Goal: Information Seeking & Learning: Learn about a topic

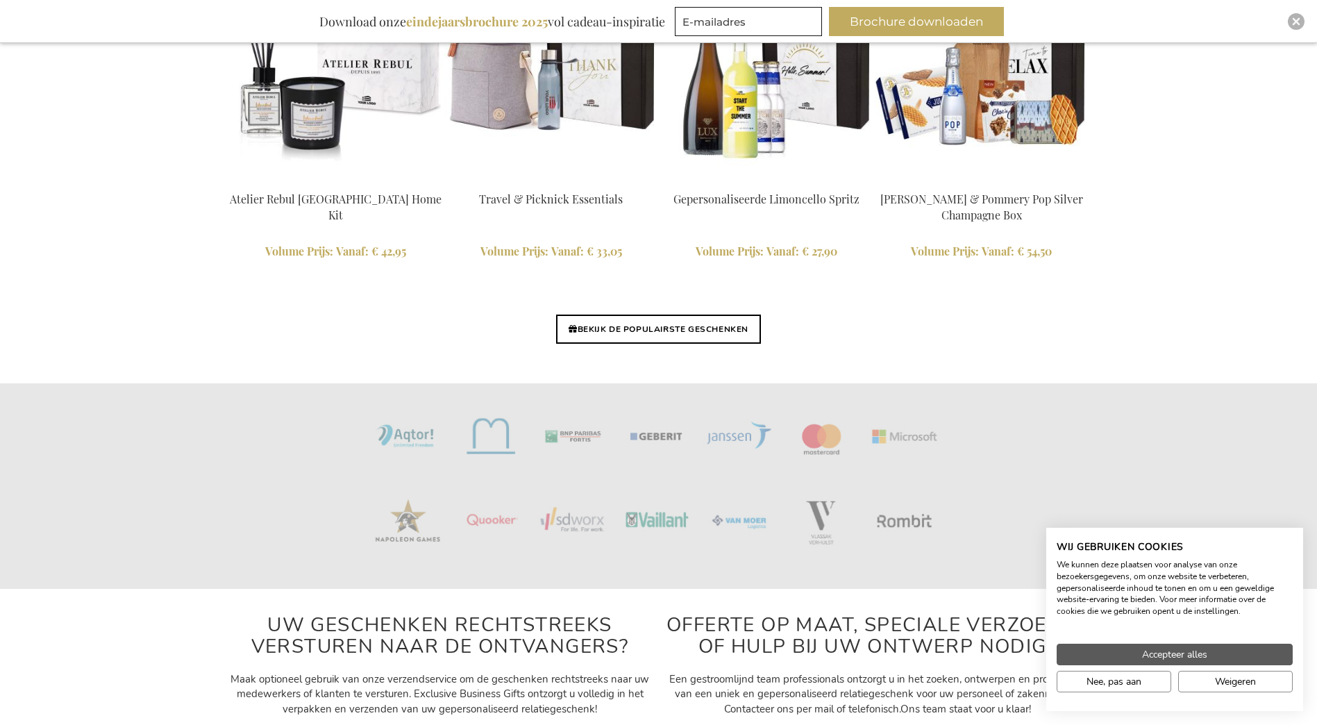
scroll to position [3333, 0]
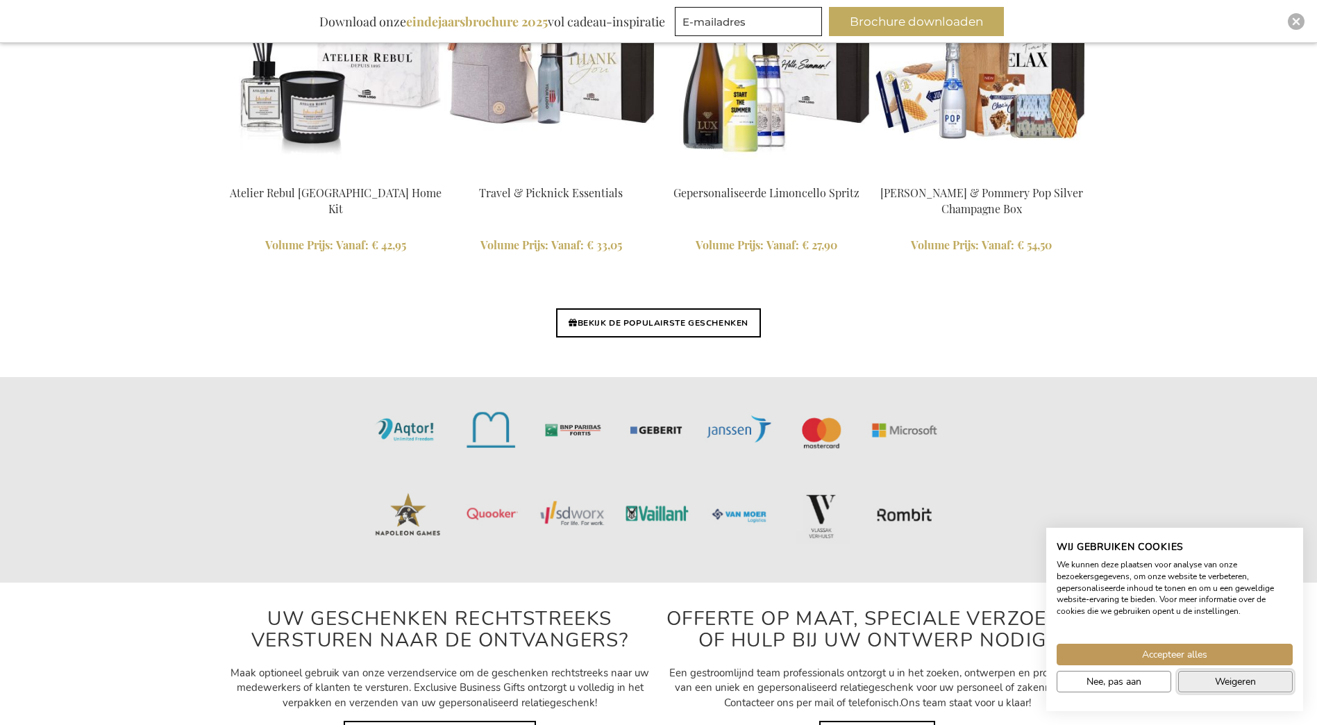
click at [1230, 685] on span "Weigeren" at bounding box center [1235, 681] width 41 height 15
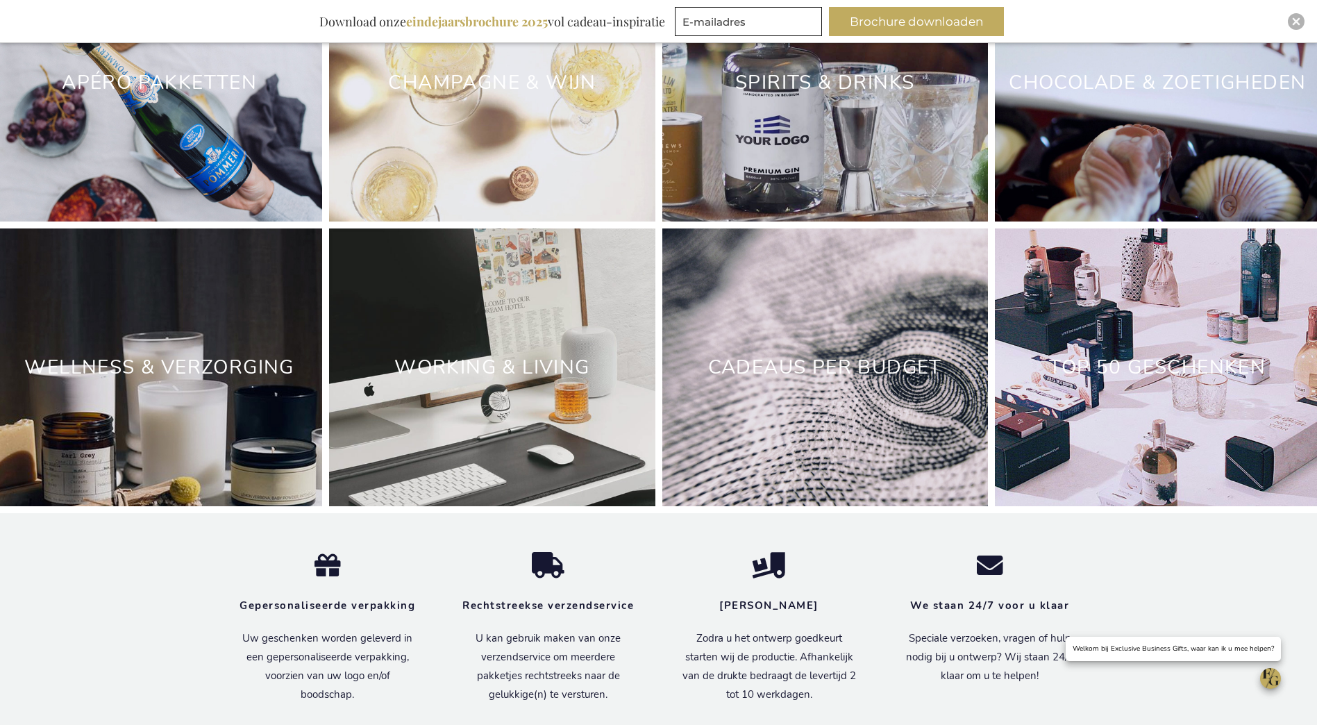
scroll to position [4192, 0]
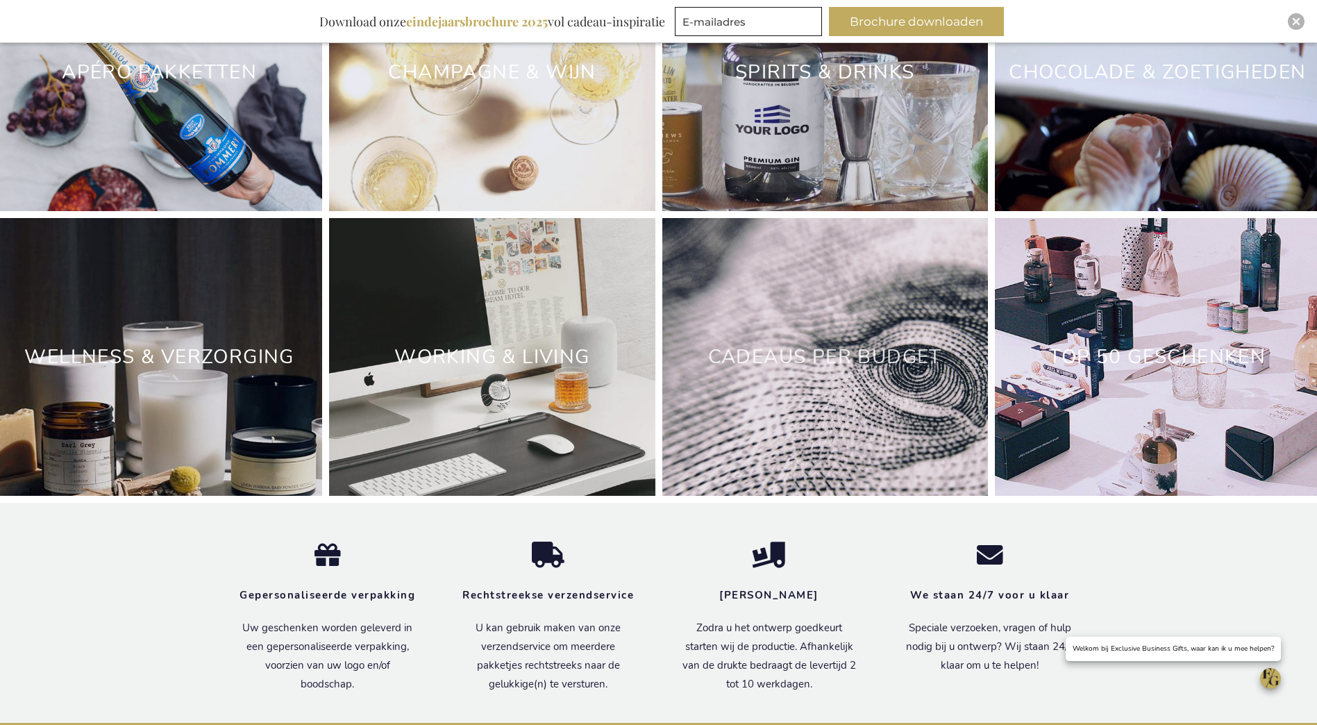
click at [829, 370] on link "Cadeaus Per Budget" at bounding box center [825, 357] width 234 height 26
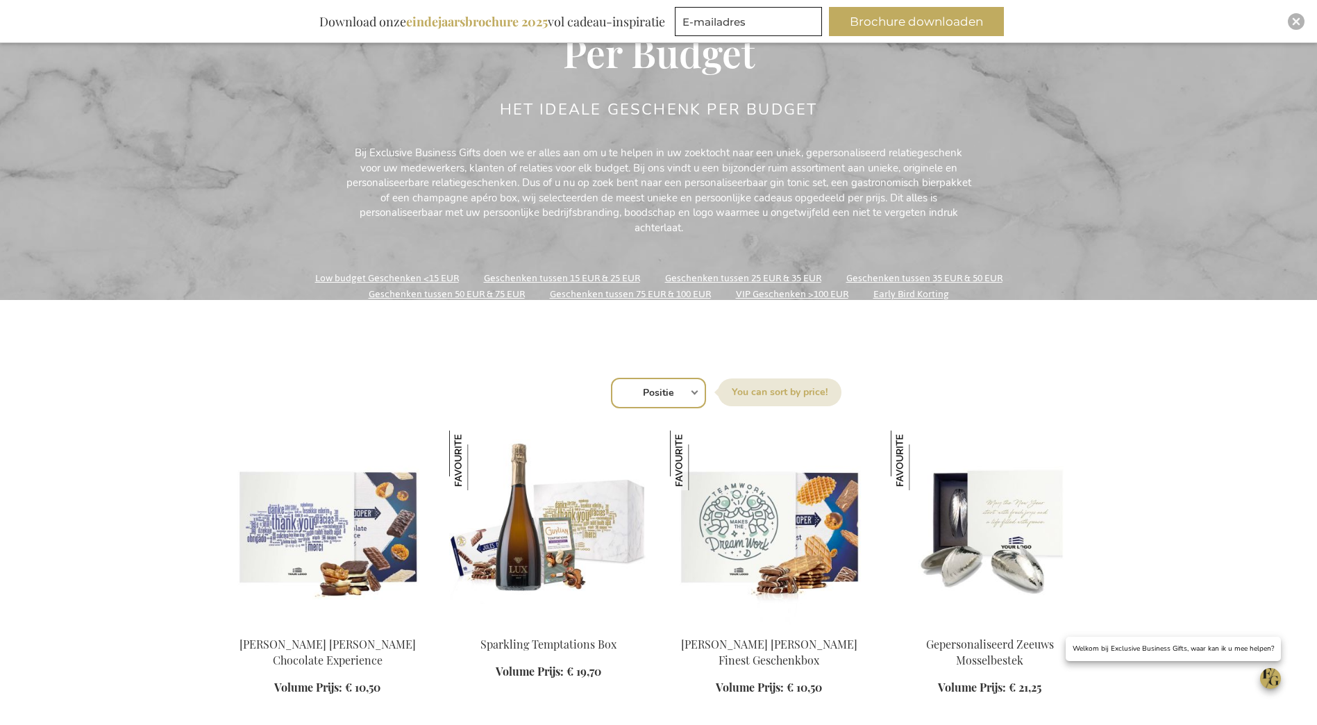
scroll to position [278, 0]
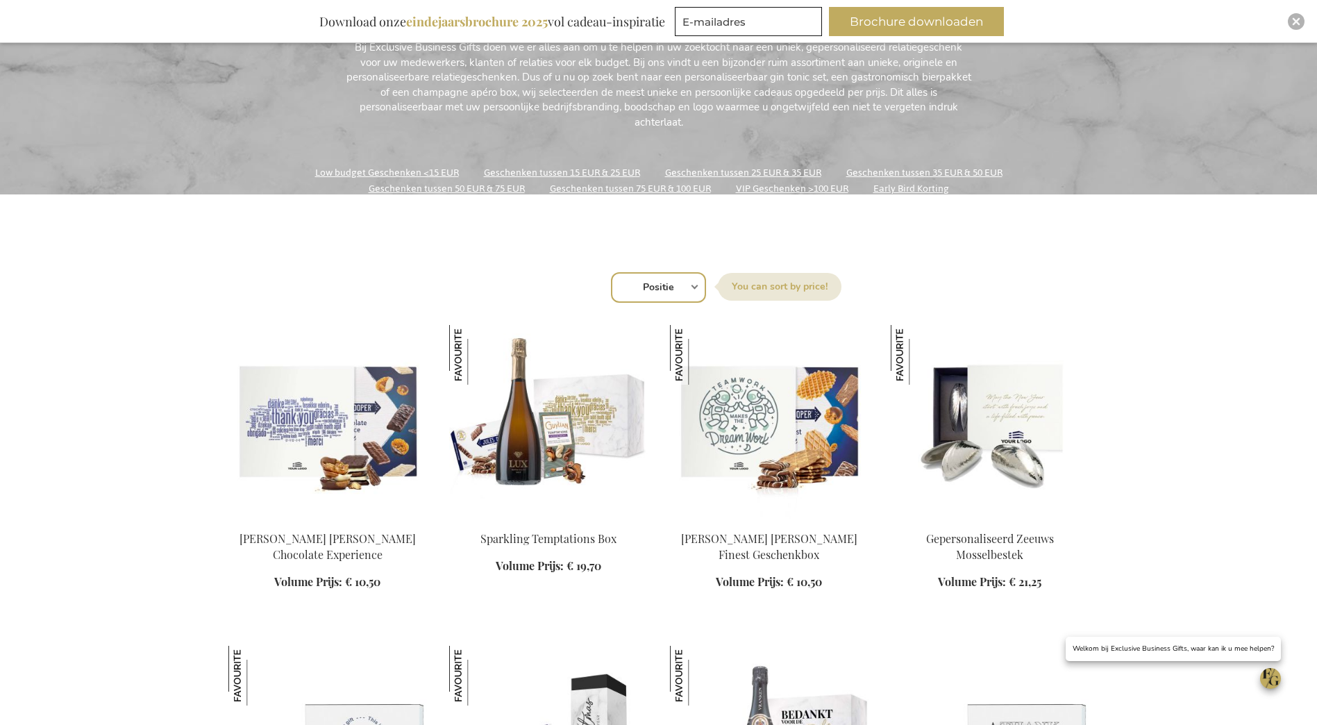
click at [683, 282] on select "Positie Best Sellers Meest bekeken Nieuw Biggest Saving Price: low to high Pric…" at bounding box center [658, 287] width 95 height 31
select select "price_desc"
click at [611, 272] on select "Positie Best Sellers Meest bekeken Nieuw Biggest Saving Price: low to high Pric…" at bounding box center [658, 287] width 95 height 31
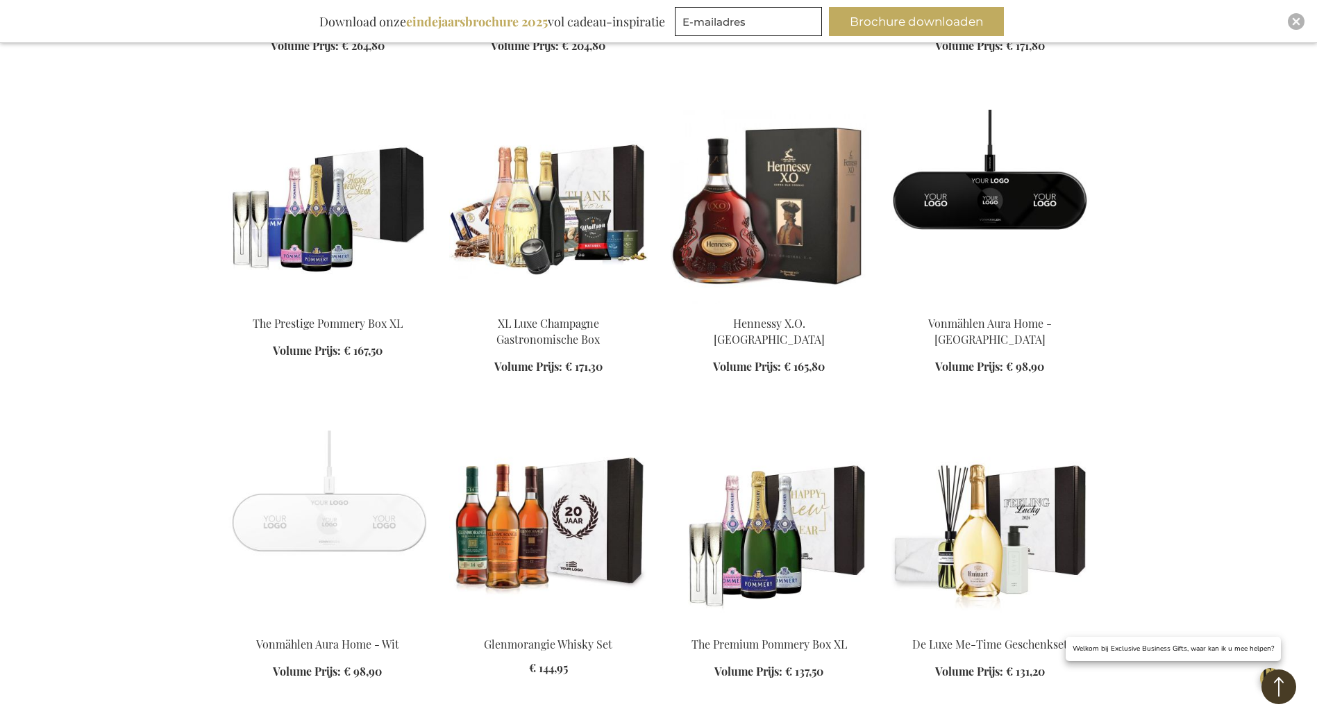
scroll to position [856, 0]
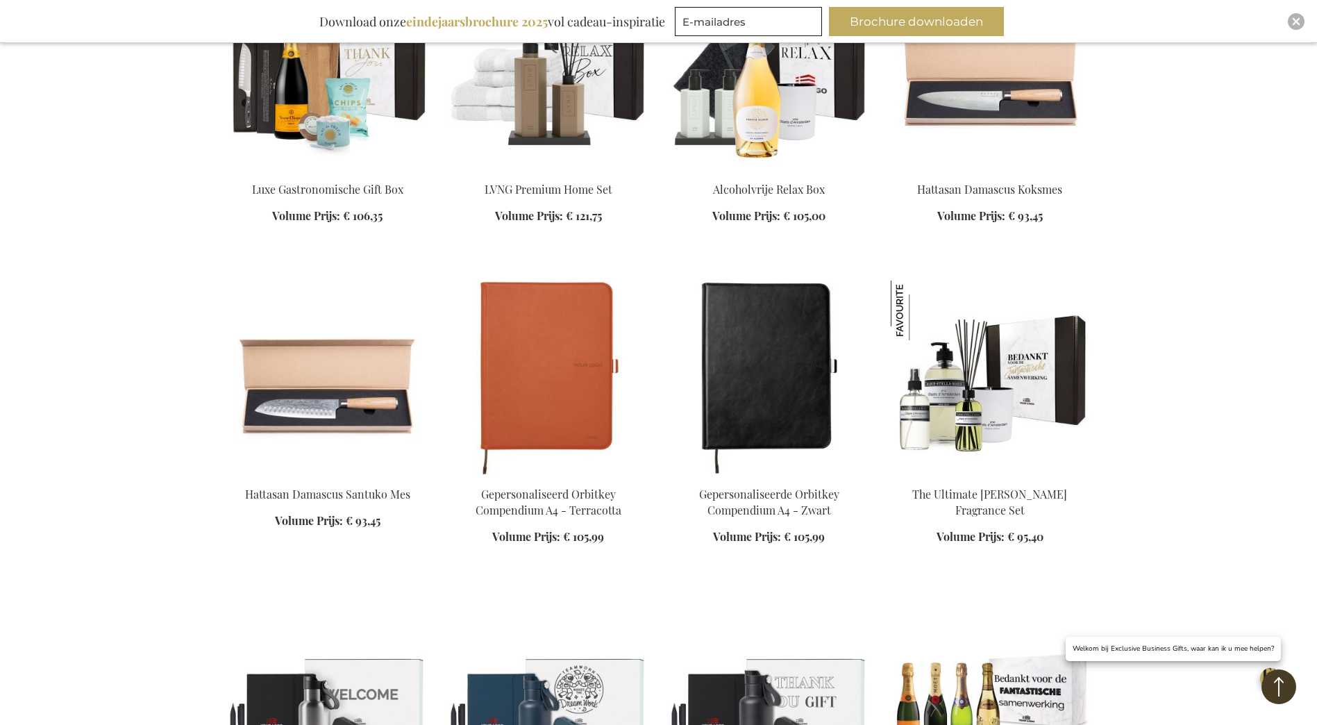
scroll to position [1907, 0]
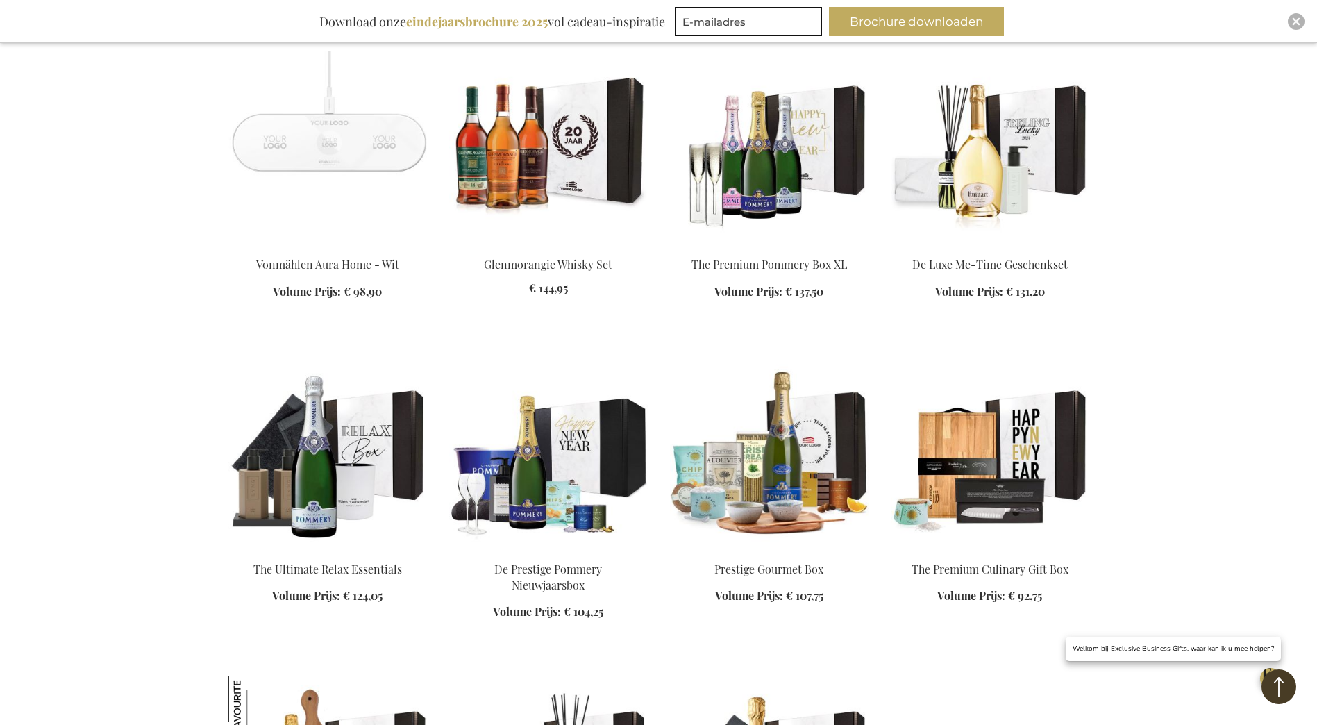
scroll to position [219, 0]
